Goal: Information Seeking & Learning: Learn about a topic

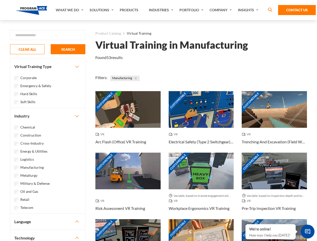
click at [70, 10] on link "What We Do" at bounding box center [70, 10] width 34 height 20
click at [102, 10] on link "Solutions" at bounding box center [102, 10] width 30 height 20
click at [162, 10] on link "Industries" at bounding box center [161, 10] width 31 height 20
click at [222, 10] on link "Company" at bounding box center [221, 10] width 28 height 20
click at [249, 10] on link "Insights" at bounding box center [249, 10] width 27 height 20
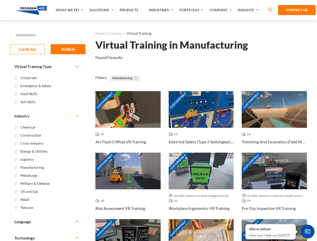
click at [0, 0] on div "Blog White Papers News" at bounding box center [0, 0] width 0 height 0
click at [0, 0] on strong "How Virtual Learning Can Enhance Workforce Productivity: A Guide for L&D Manage…" at bounding box center [0, 0] width 0 height 0
click at [308, 232] on span "Minimize live chat window" at bounding box center [308, 232] width 18 height 18
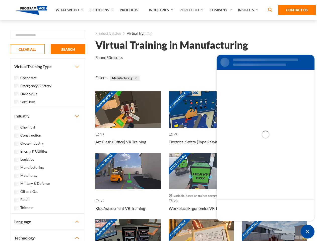
click at [246, 225] on div "Customizable" at bounding box center [274, 237] width 65 height 37
